Goal: Information Seeking & Learning: Compare options

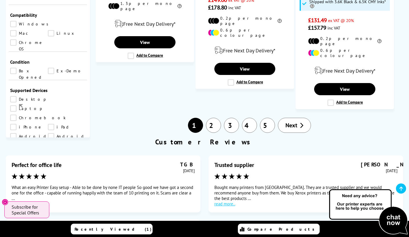
scroll to position [1040, 0]
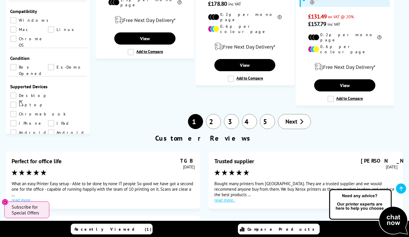
click at [282, 114] on link "Next" at bounding box center [294, 121] width 33 height 15
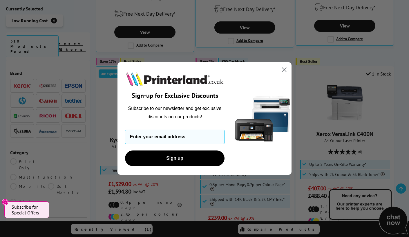
scroll to position [357, 0]
click at [284, 69] on circle "Close dialog" at bounding box center [284, 70] width 10 height 10
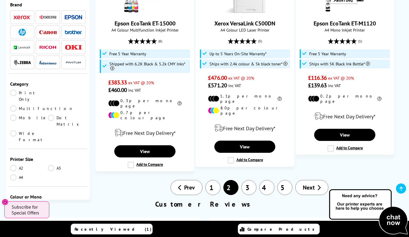
scroll to position [955, 0]
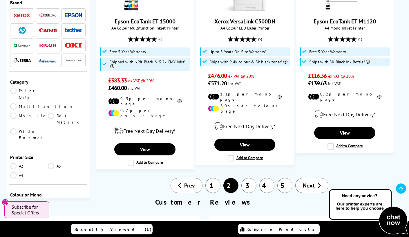
click at [251, 178] on link "3" at bounding box center [248, 185] width 15 height 15
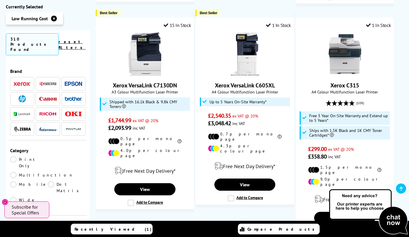
scroll to position [850, 0]
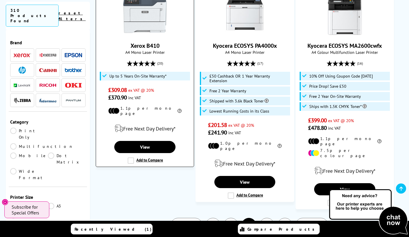
scroll to position [983, 0]
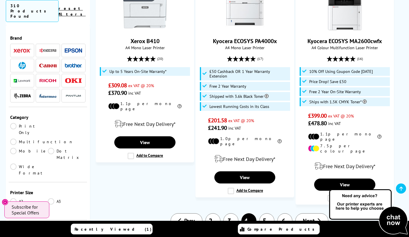
click at [17, 236] on link "Colour" at bounding box center [29, 239] width 38 height 6
click at [14, 236] on link "Colour" at bounding box center [29, 239] width 38 height 6
click at [262, 214] on link "5" at bounding box center [266, 221] width 15 height 15
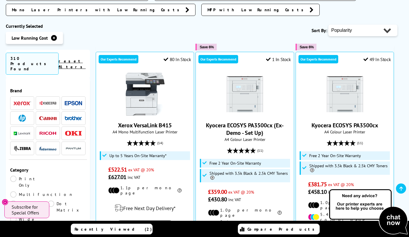
scroll to position [136, 0]
click at [383, 24] on select "Popularity Rating Price - Low to High Price - High to Low Running Costs - Low t…" at bounding box center [362, 30] width 69 height 12
select select "Running Costs"
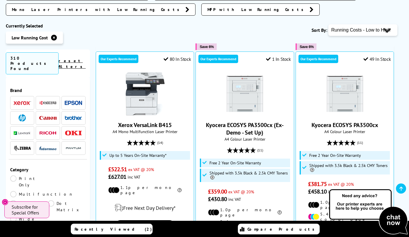
click at [328, 24] on select "Popularity Rating Price - Low to High Price - High to Low Running Costs - Low t…" at bounding box center [362, 30] width 69 height 12
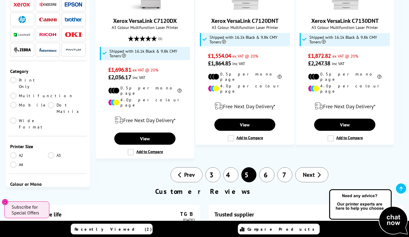
scroll to position [928, 0]
